Goal: Information Seeking & Learning: Learn about a topic

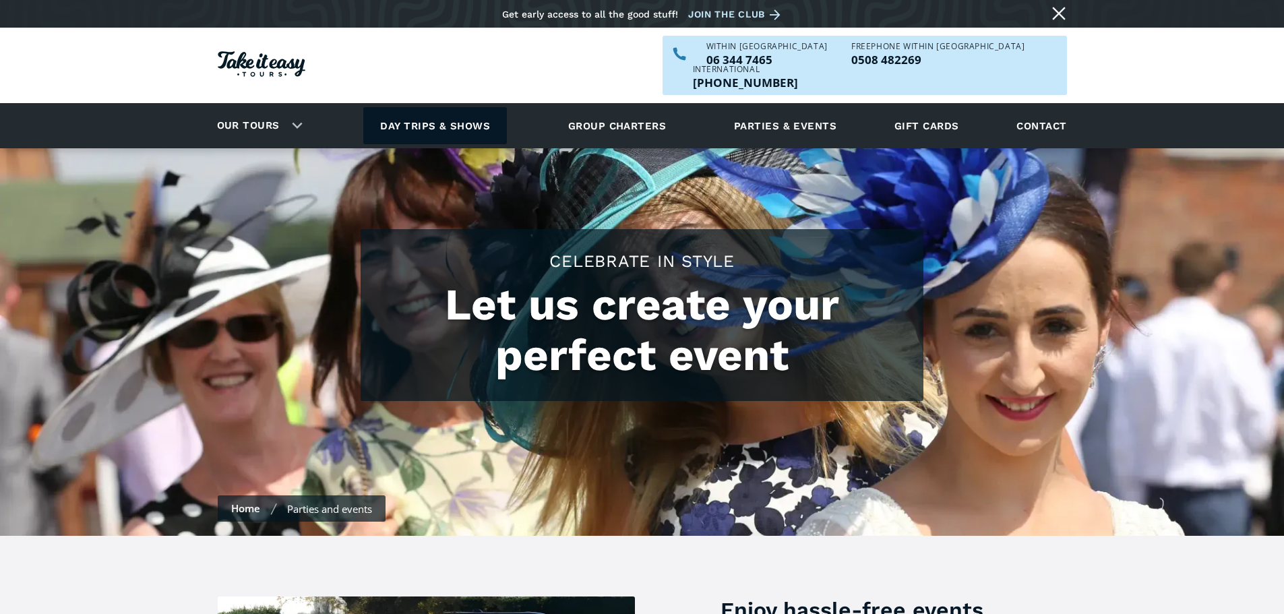
click at [454, 107] on link "Day trips & shows" at bounding box center [435, 125] width 144 height 37
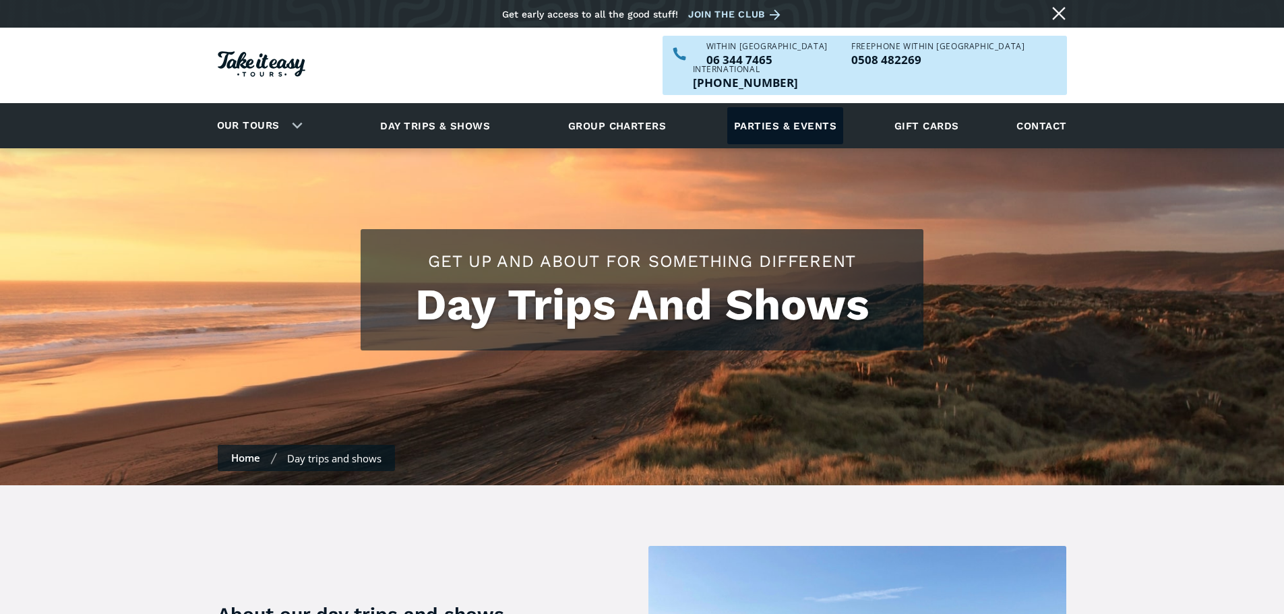
click at [793, 107] on link "Parties & events" at bounding box center [785, 125] width 116 height 37
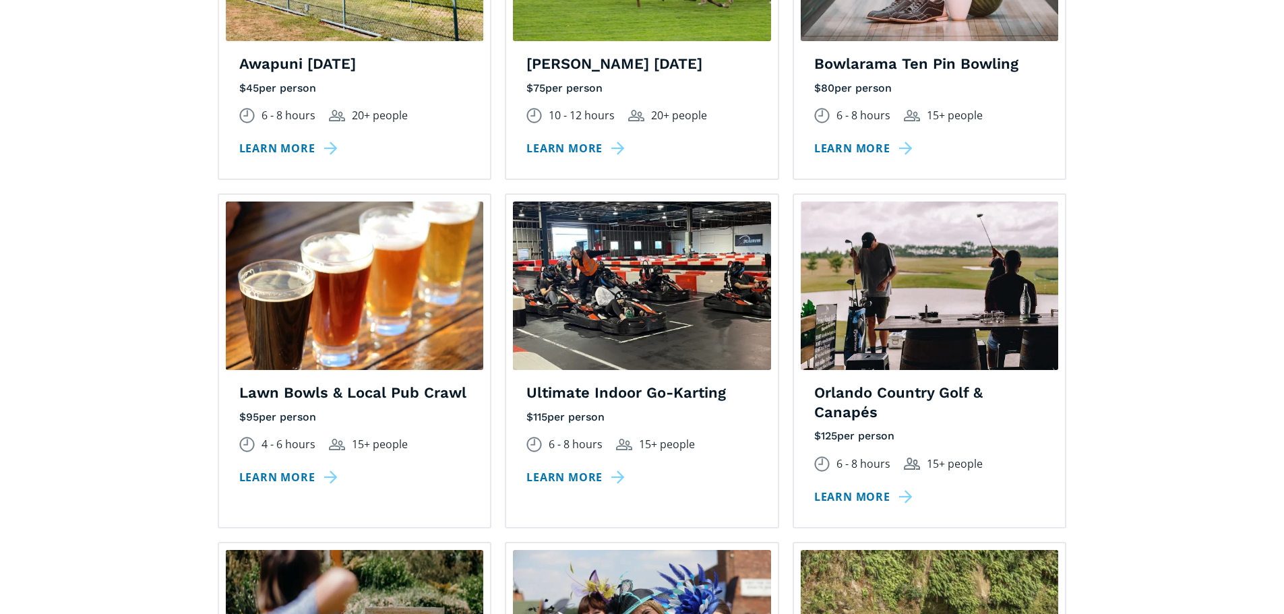
scroll to position [1281, 0]
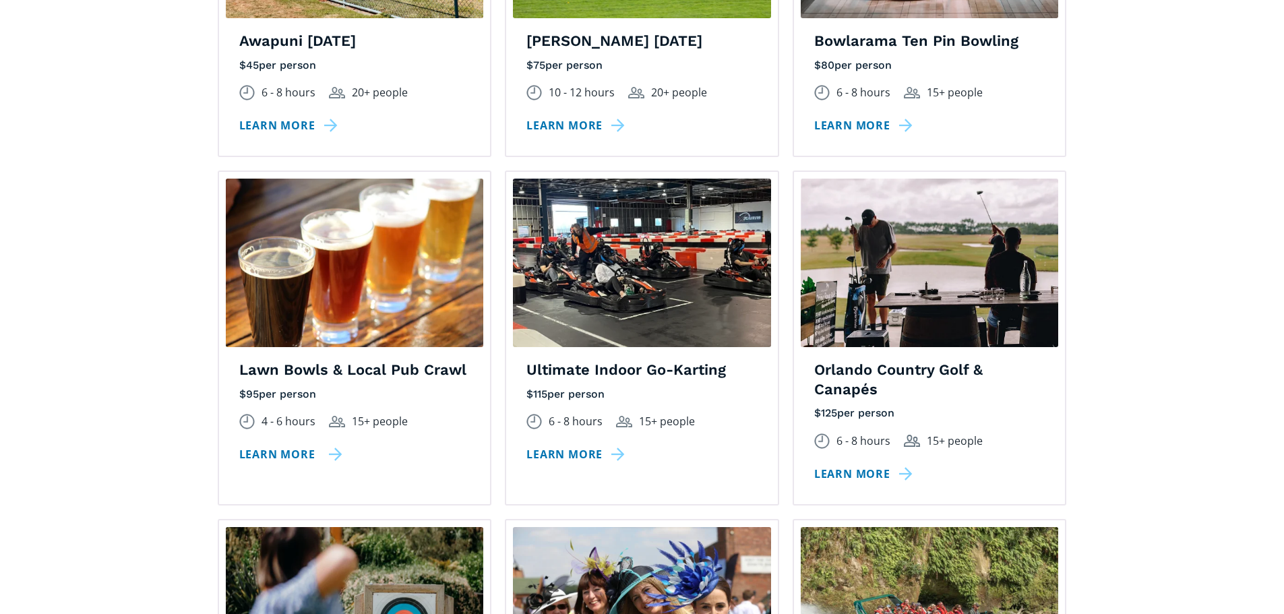
click at [299, 445] on link "Learn more" at bounding box center [290, 455] width 103 height 20
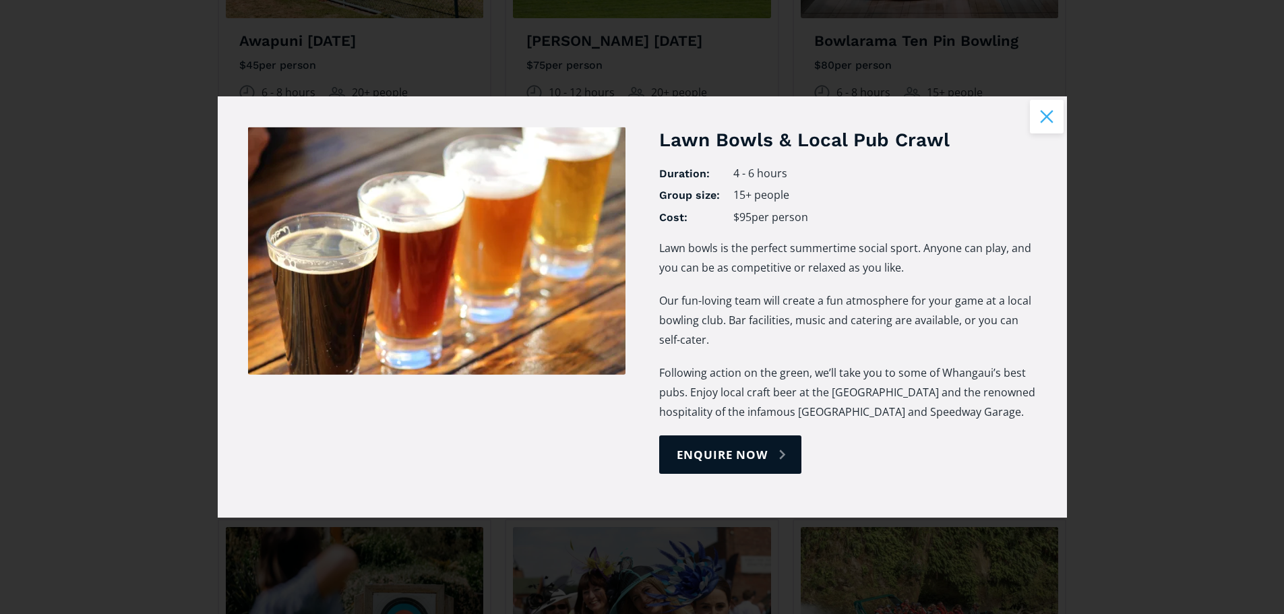
click at [1039, 122] on button "Close modal" at bounding box center [1047, 117] width 34 height 34
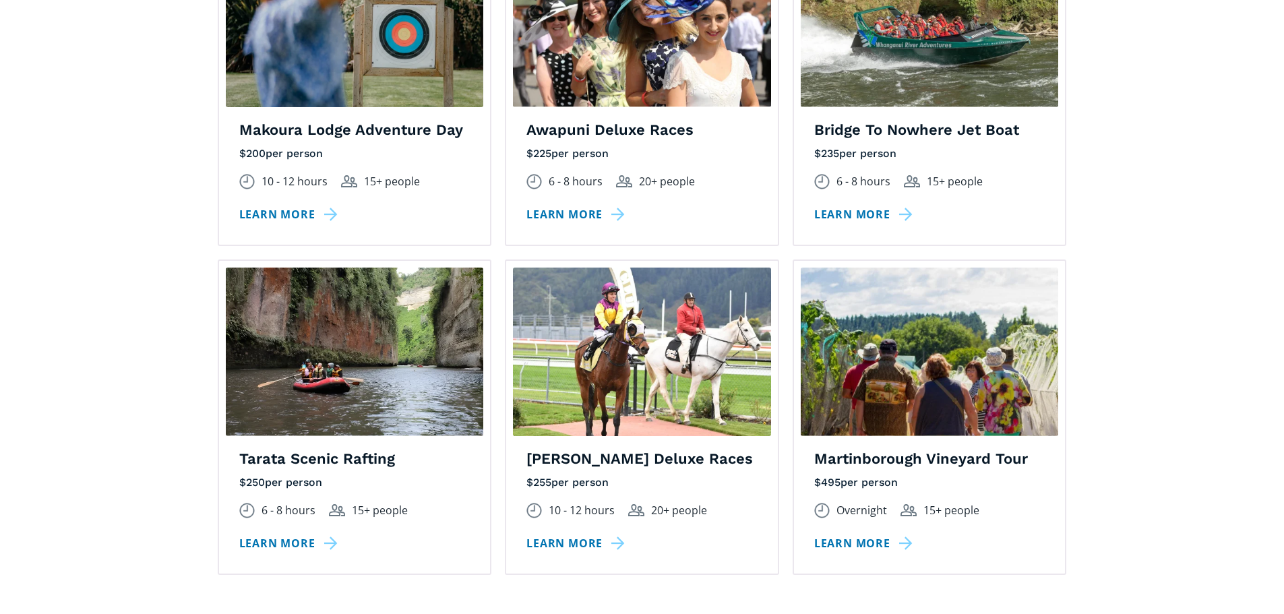
scroll to position [1887, 0]
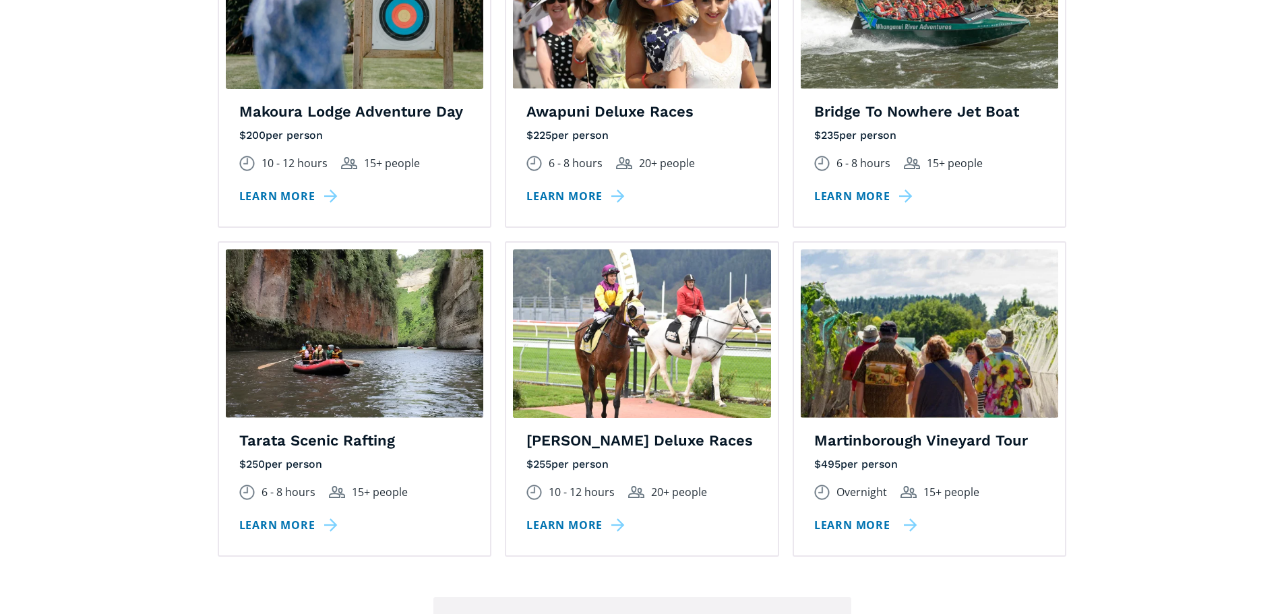
click at [861, 516] on link "Learn more" at bounding box center [865, 526] width 103 height 20
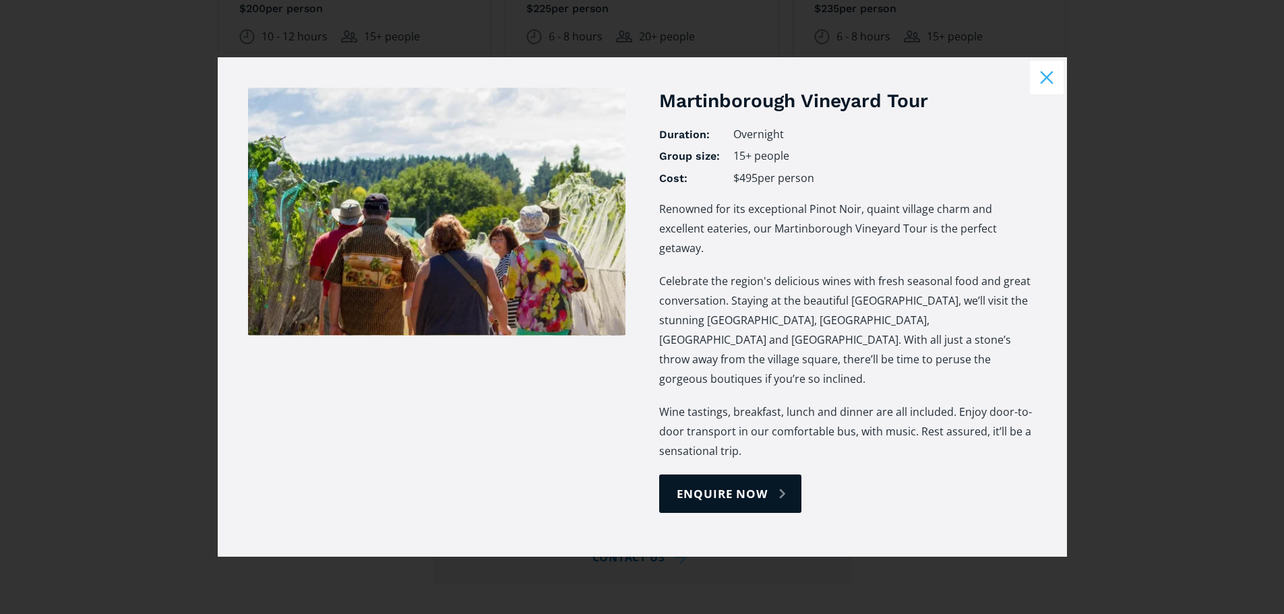
scroll to position [2022, 0]
click at [1049, 94] on button "Close modal" at bounding box center [1047, 78] width 34 height 34
